Goal: Task Accomplishment & Management: Manage account settings

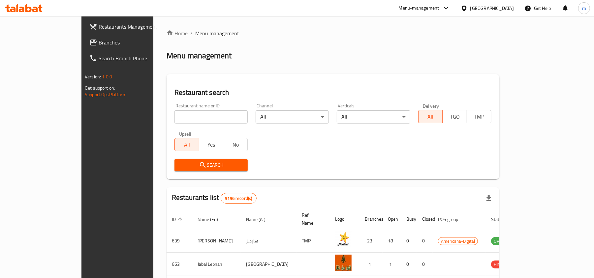
click at [511, 9] on div "[GEOGRAPHIC_DATA]" at bounding box center [492, 8] width 44 height 7
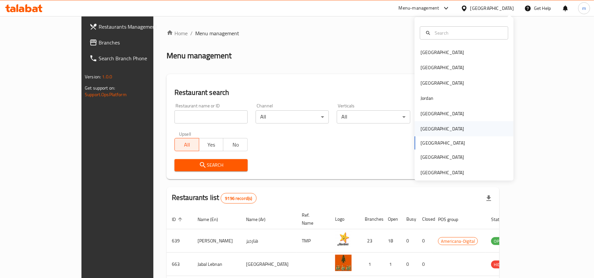
click at [449, 130] on div "[GEOGRAPHIC_DATA]" at bounding box center [464, 128] width 99 height 15
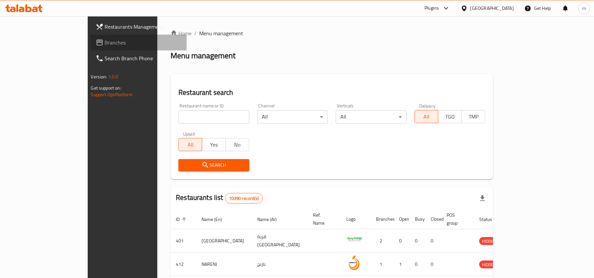
click at [105, 46] on span "Branches" at bounding box center [143, 43] width 77 height 8
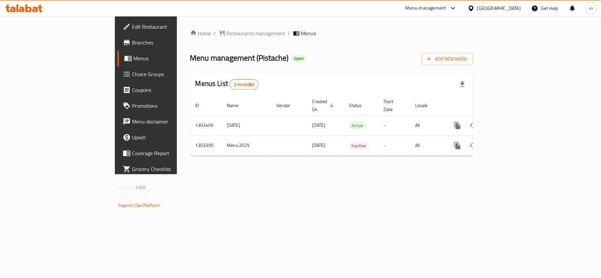
click at [132, 76] on span "Choice Groups" at bounding box center [171, 74] width 78 height 8
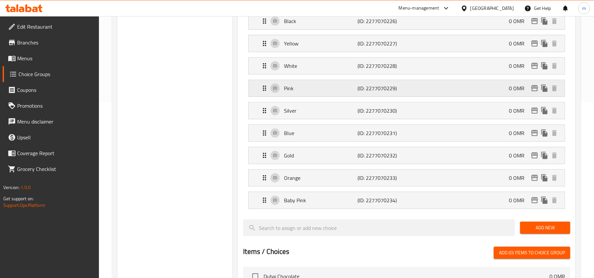
scroll to position [132, 0]
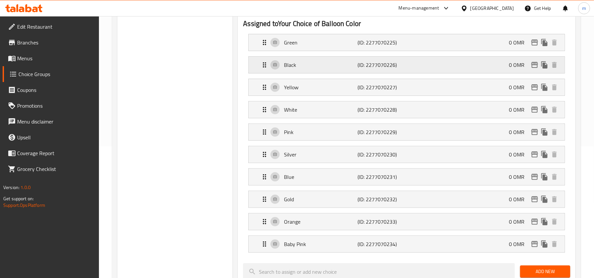
click at [289, 66] on p "Black" at bounding box center [321, 65] width 74 height 8
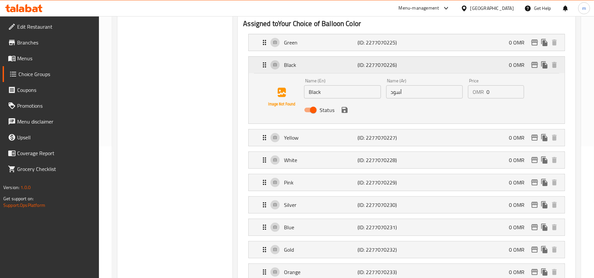
click at [288, 65] on p "Black" at bounding box center [321, 65] width 74 height 8
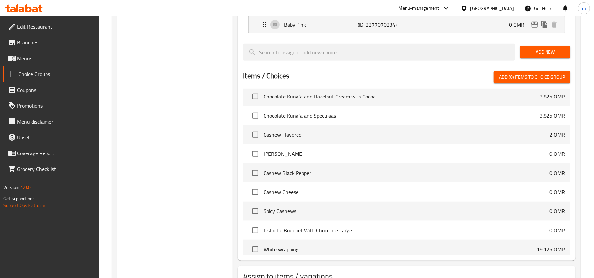
scroll to position [88, 0]
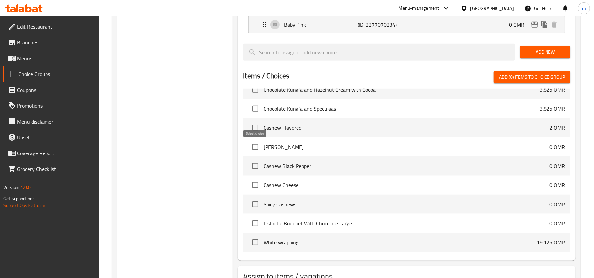
click at [255, 147] on input "checkbox" at bounding box center [255, 147] width 14 height 14
click at [253, 146] on input "checkbox" at bounding box center [255, 147] width 14 height 14
checkbox input "false"
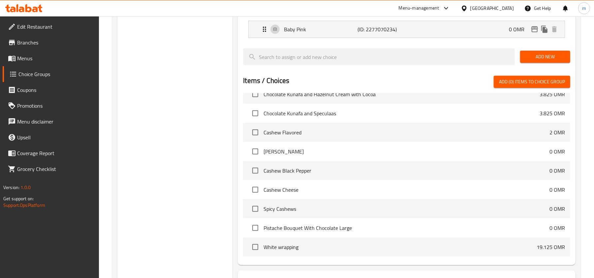
scroll to position [352, 0]
